Goal: Information Seeking & Learning: Learn about a topic

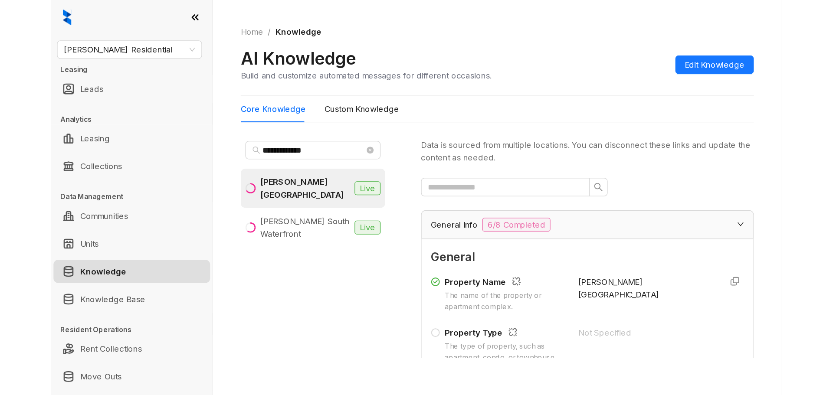
scroll to position [1040, 0]
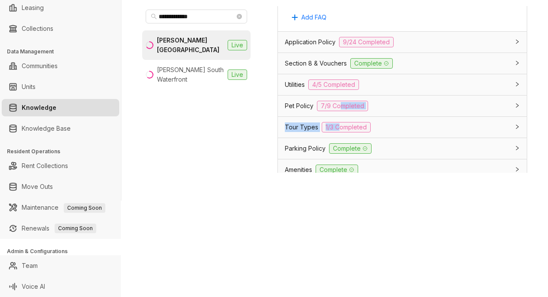
drag, startPoint x: 339, startPoint y: 157, endPoint x: 517, endPoint y: 39, distance: 213.6
drag, startPoint x: 309, startPoint y: 103, endPoint x: 313, endPoint y: 105, distance: 4.5
click at [313, 74] on div "Section 8 & Vouchers Complete" at bounding box center [402, 63] width 249 height 21
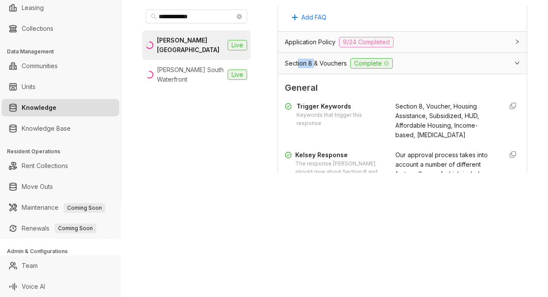
scroll to position [0, 0]
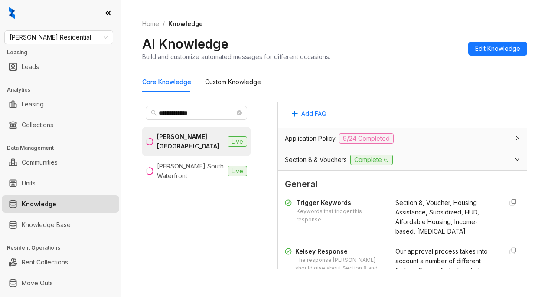
click at [311, 21] on ol "Home / Knowledge" at bounding box center [334, 24] width 385 height 10
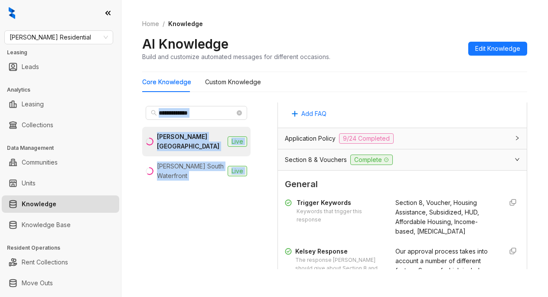
scroll to position [1033, 0]
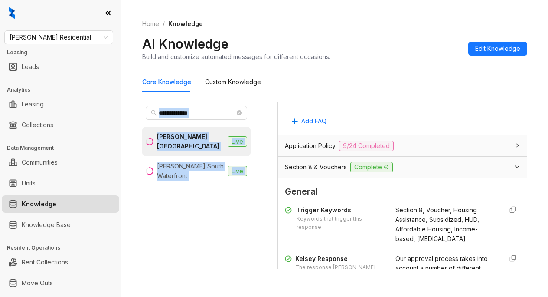
drag, startPoint x: 431, startPoint y: 122, endPoint x: 475, endPoint y: 136, distance: 46.0
click at [439, 127] on div "**********" at bounding box center [334, 174] width 385 height 204
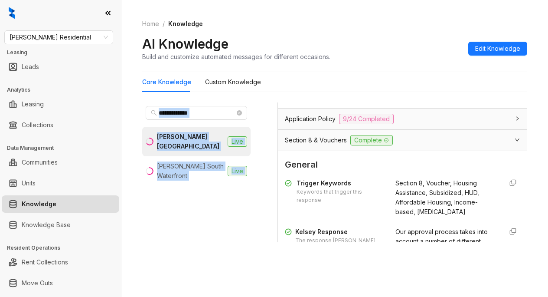
scroll to position [27, 0]
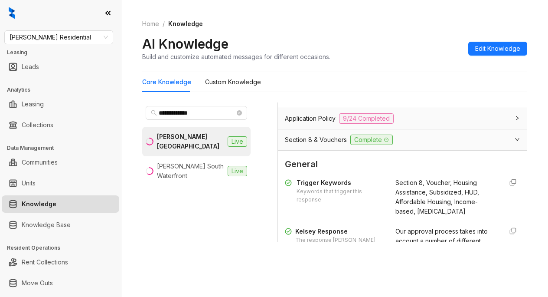
click at [302, 23] on ol "Home / Knowledge" at bounding box center [334, 24] width 385 height 10
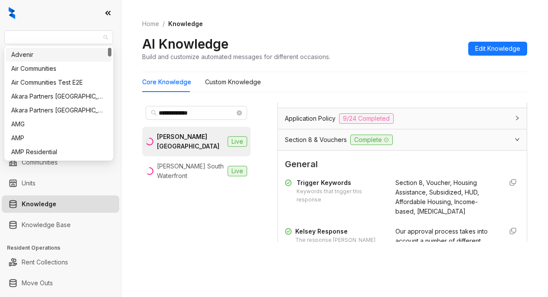
drag, startPoint x: 77, startPoint y: 40, endPoint x: -15, endPoint y: 37, distance: 92.0
click at [0, 37] on html "**********" at bounding box center [274, 148] width 548 height 297
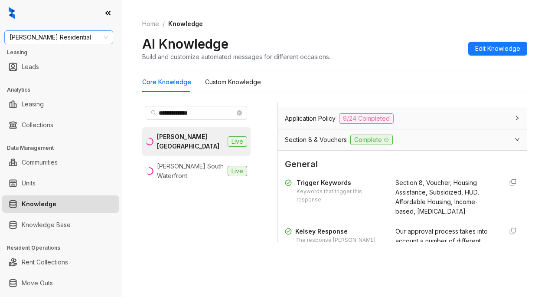
click at [10, 38] on div "Griffis Residential" at bounding box center [58, 37] width 109 height 14
type input "********"
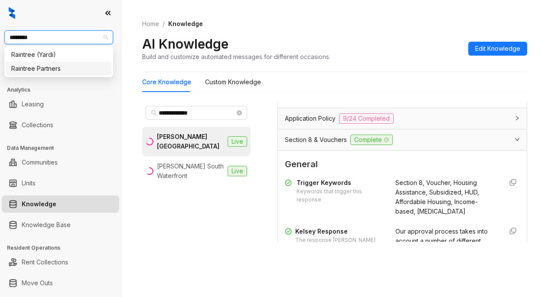
click at [17, 69] on div "Raintree Partners" at bounding box center [58, 69] width 95 height 10
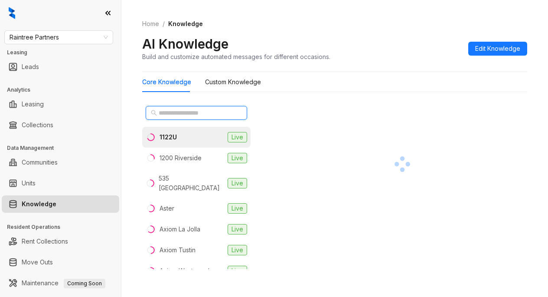
click at [168, 112] on input "text" at bounding box center [197, 113] width 76 height 10
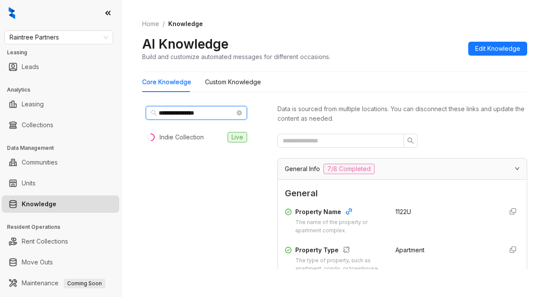
type input "**********"
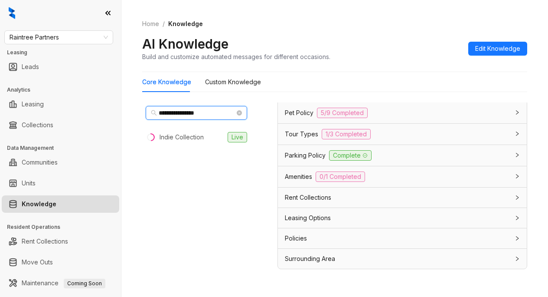
scroll to position [737, 0]
click at [285, 181] on span "Amenities" at bounding box center [298, 177] width 27 height 10
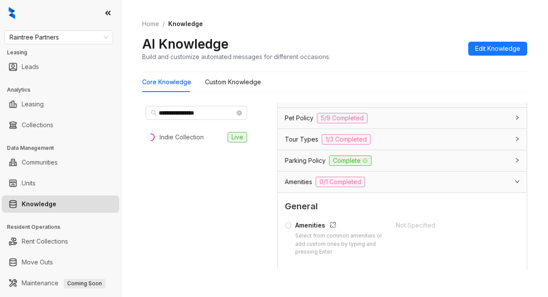
scroll to position [694, 0]
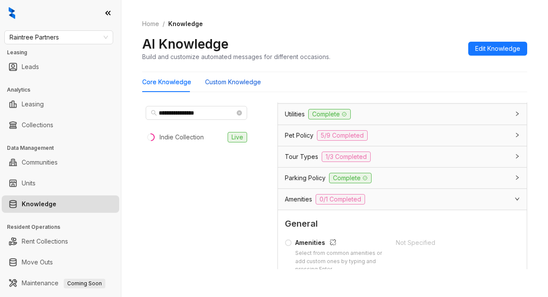
click at [232, 82] on Knowledge "Custom Knowledge" at bounding box center [233, 82] width 56 height 10
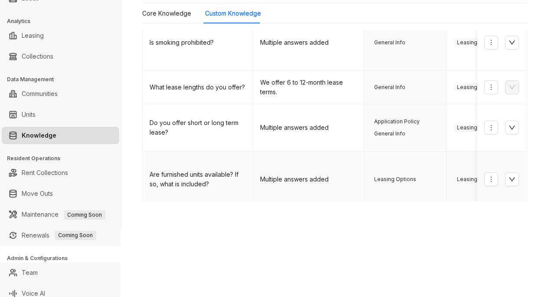
scroll to position [75, 0]
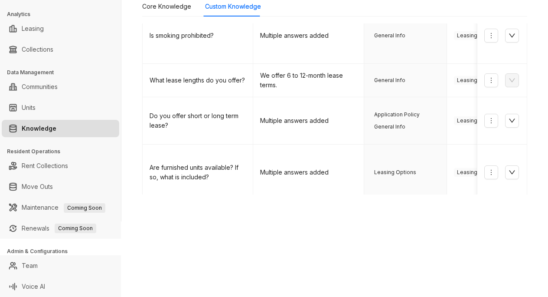
click at [410, 243] on link "2" at bounding box center [416, 249] width 13 height 13
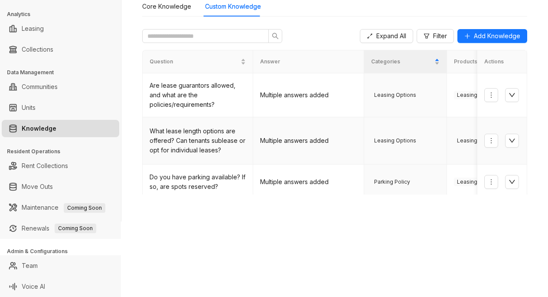
scroll to position [0, 0]
